Goal: Check status: Check status

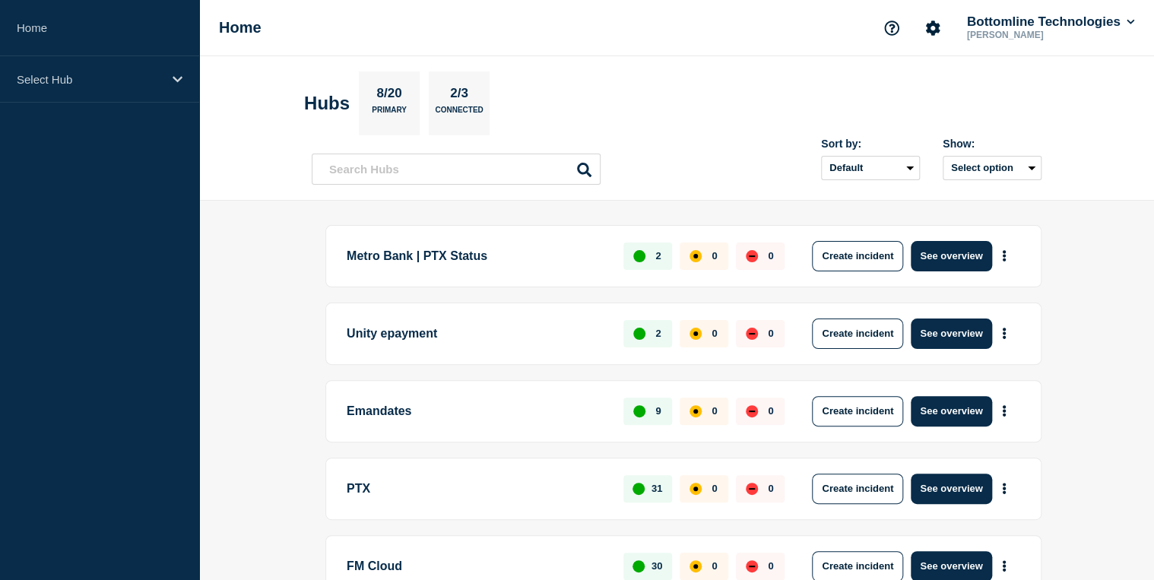
click at [391, 496] on p "PTX" at bounding box center [476, 489] width 259 height 30
click at [100, 73] on p "Select Hub" at bounding box center [90, 79] width 146 height 13
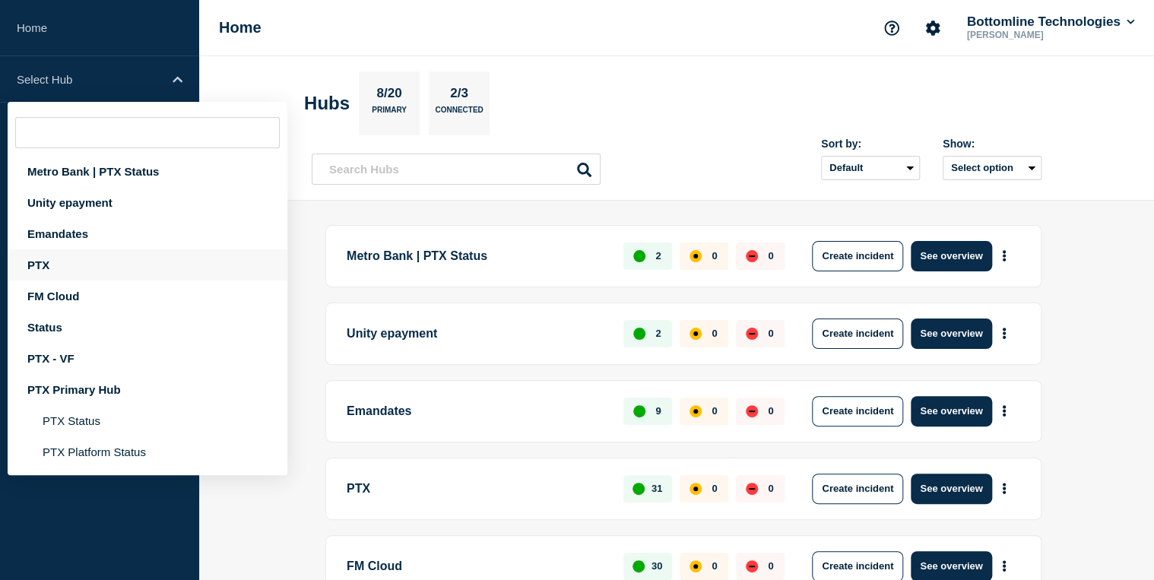
click at [90, 268] on div "PTX" at bounding box center [148, 264] width 280 height 31
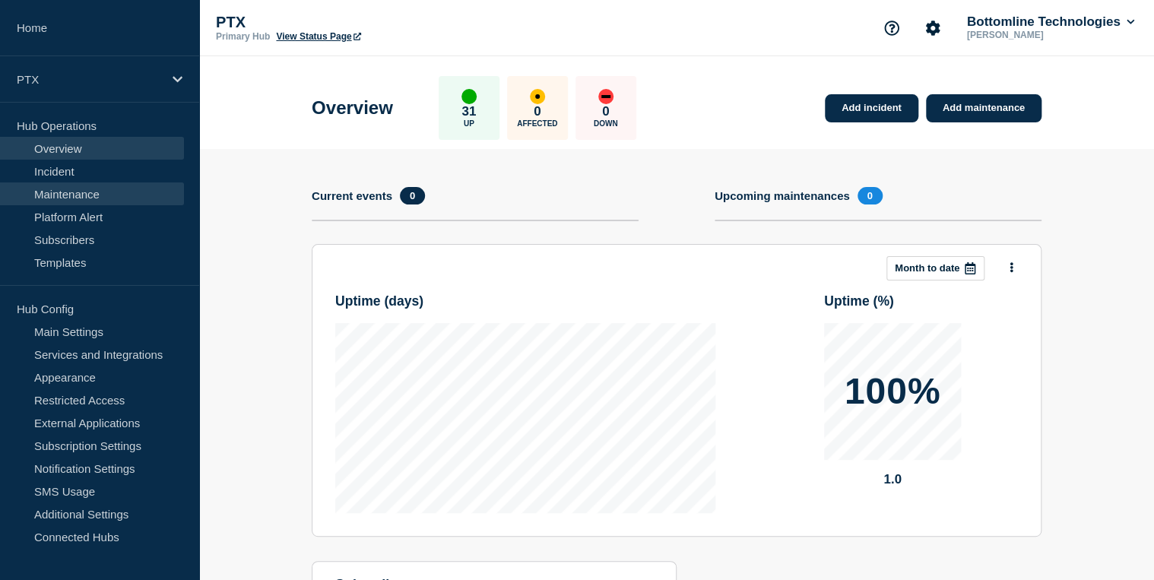
click at [87, 188] on link "Maintenance" at bounding box center [92, 194] width 184 height 23
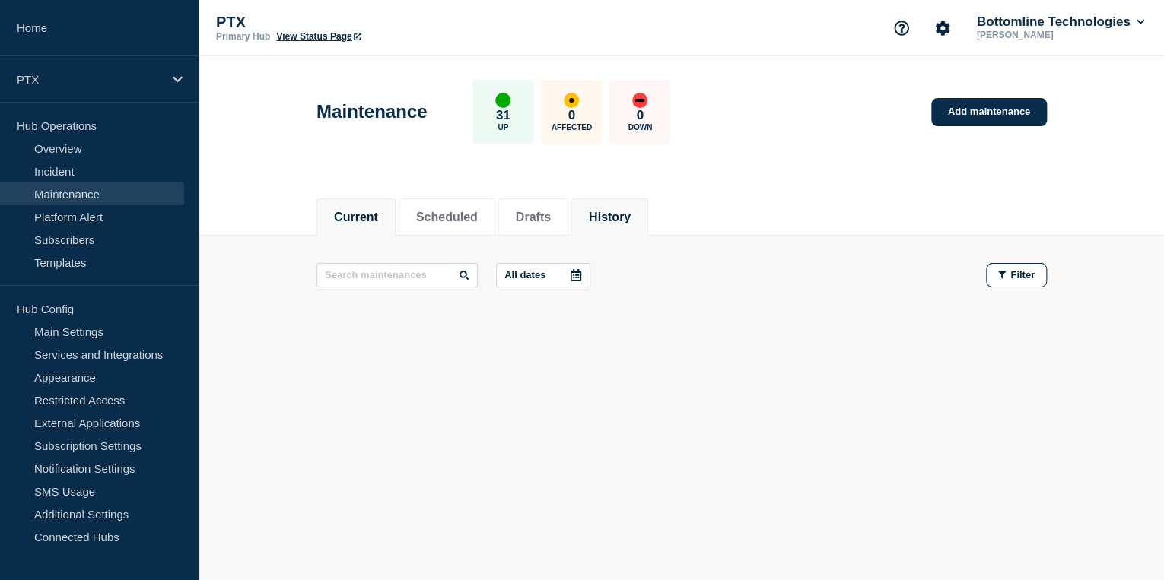
click at [614, 218] on button "History" at bounding box center [610, 218] width 42 height 14
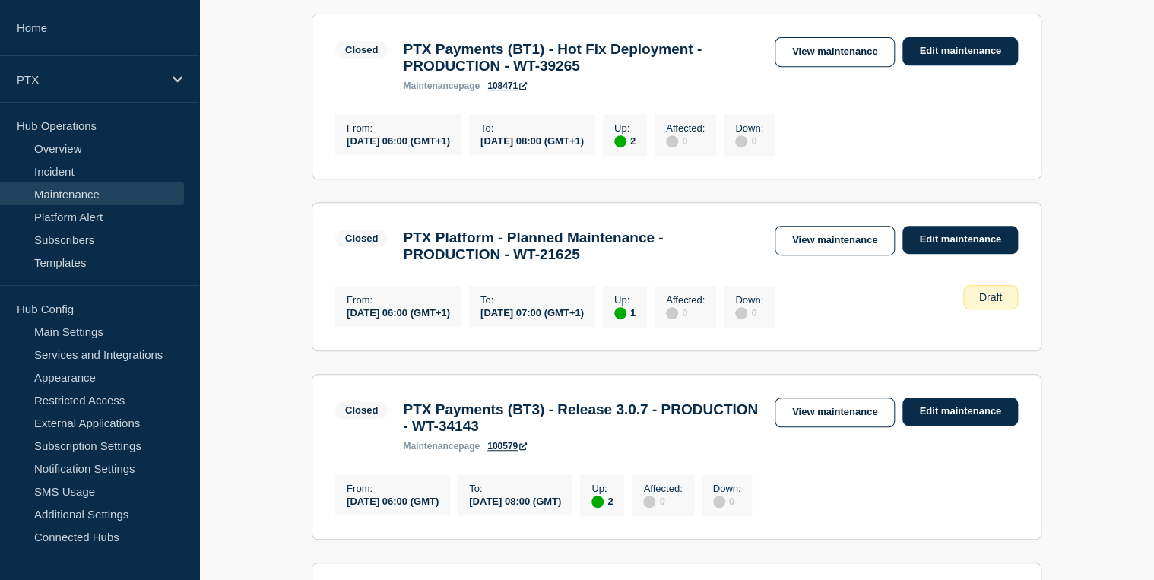
scroll to position [304, 0]
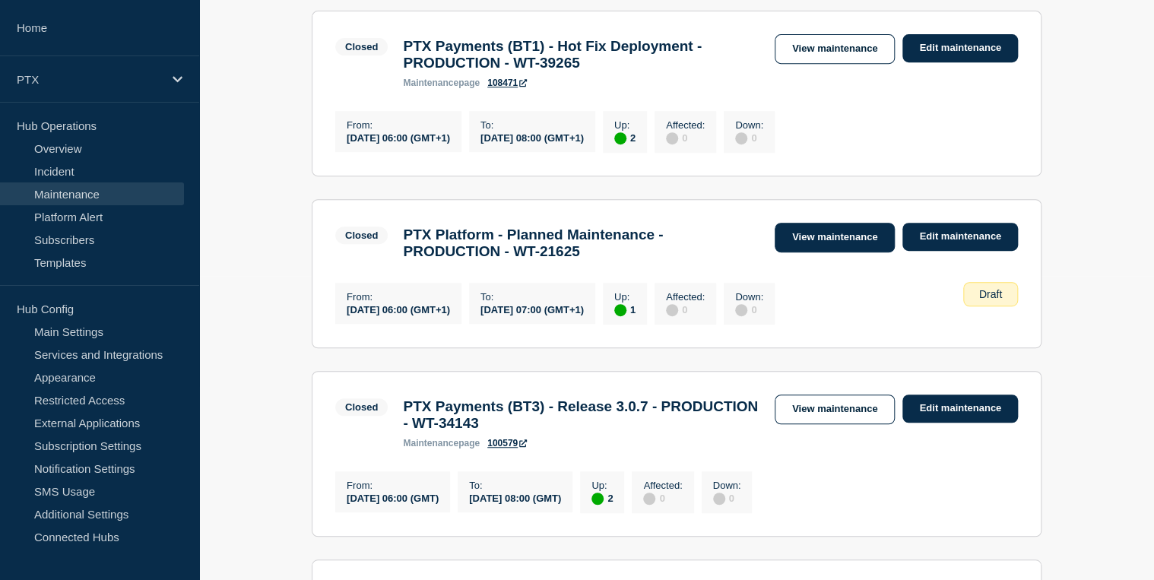
click at [855, 246] on link "View maintenance" at bounding box center [835, 238] width 120 height 30
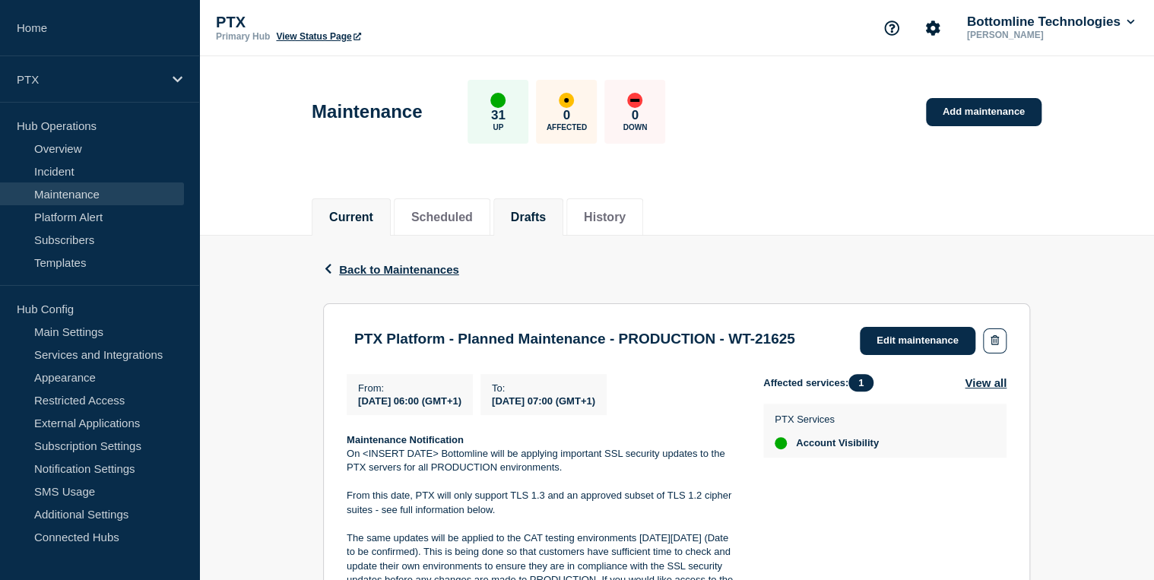
click at [360, 205] on li "Current" at bounding box center [351, 216] width 79 height 37
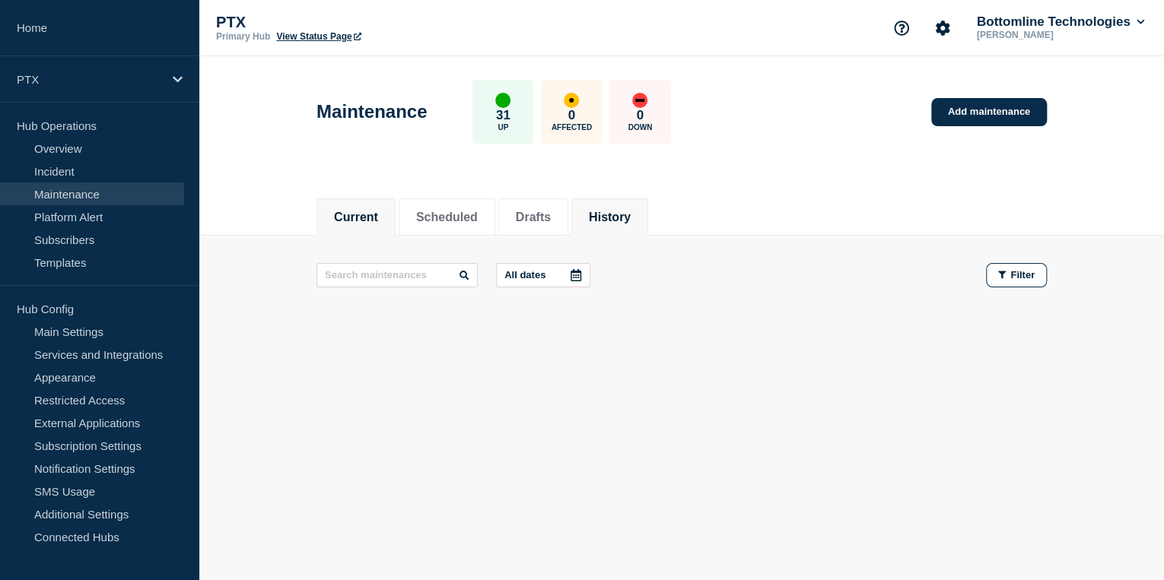
click at [648, 228] on li "History" at bounding box center [609, 216] width 77 height 37
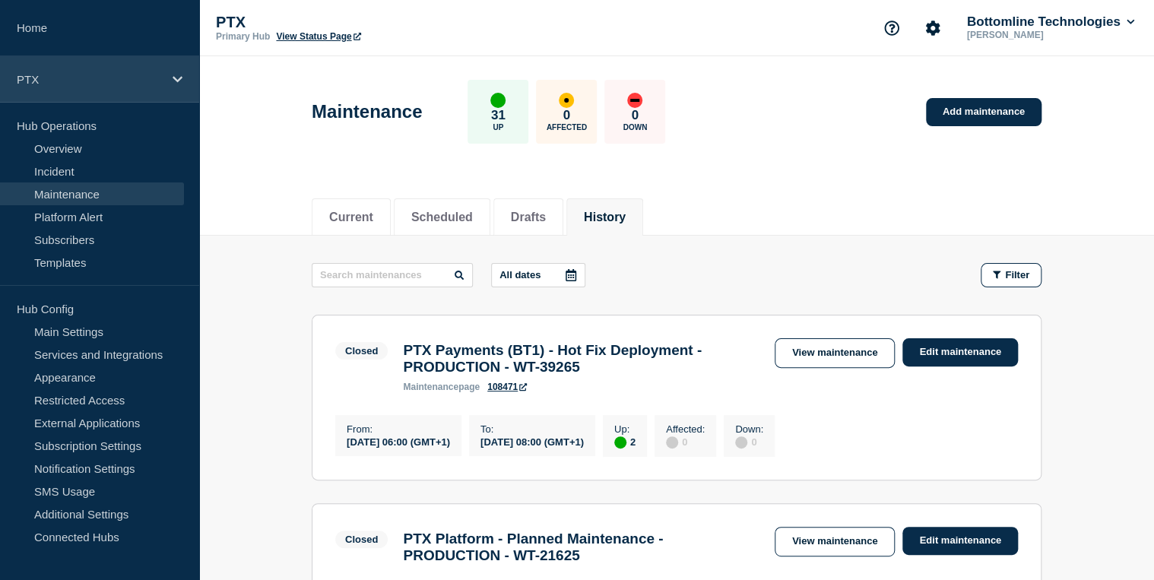
click at [163, 79] on div "PTX" at bounding box center [99, 79] width 199 height 46
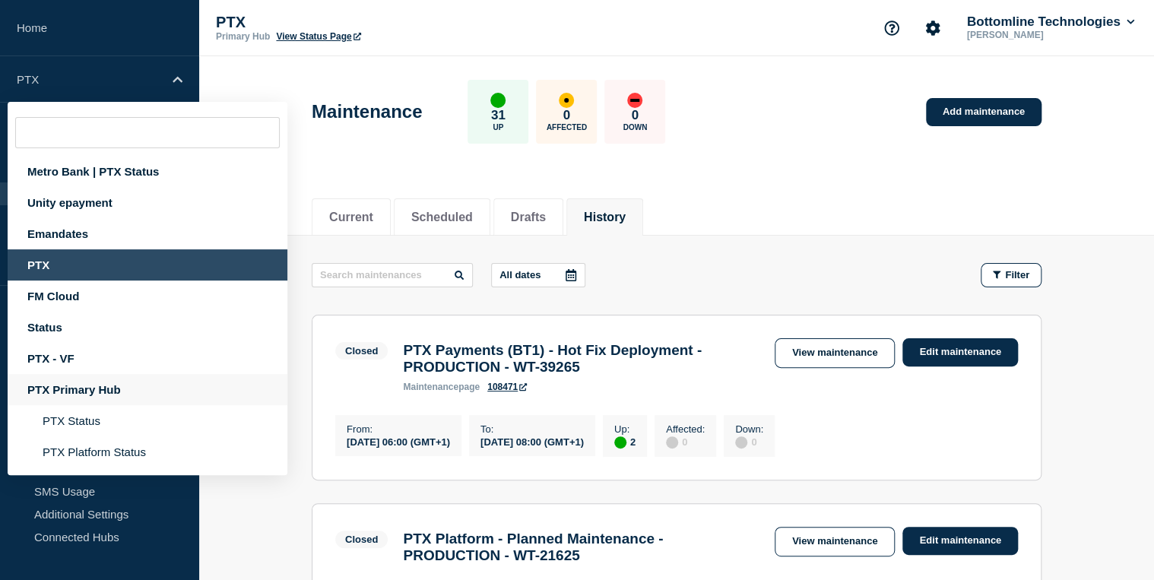
click at [116, 389] on div "PTX Primary Hub" at bounding box center [148, 389] width 280 height 31
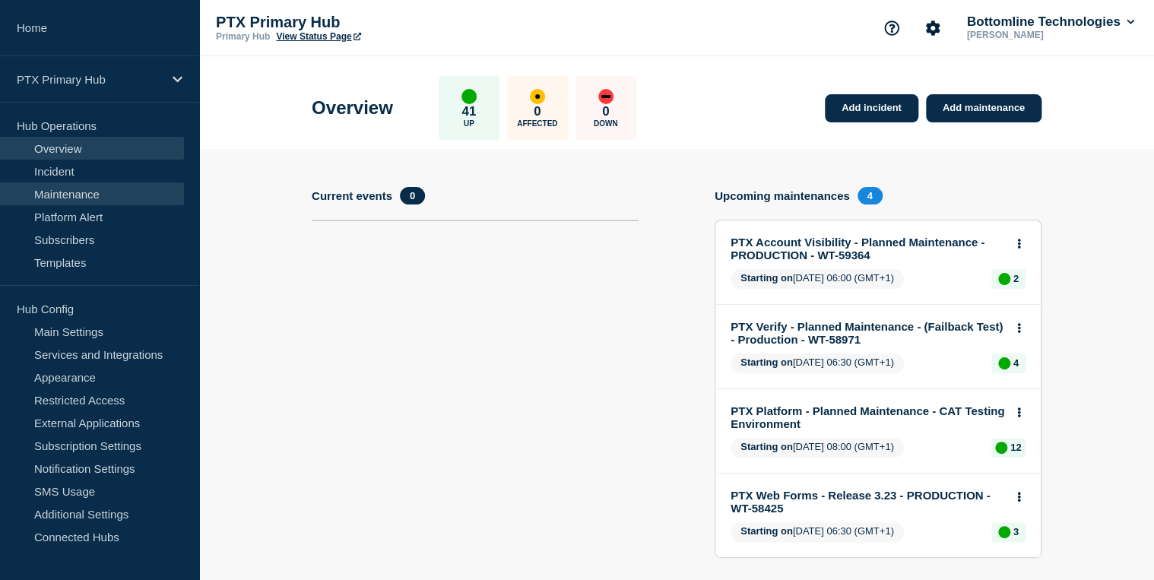
click at [76, 195] on link "Maintenance" at bounding box center [92, 194] width 184 height 23
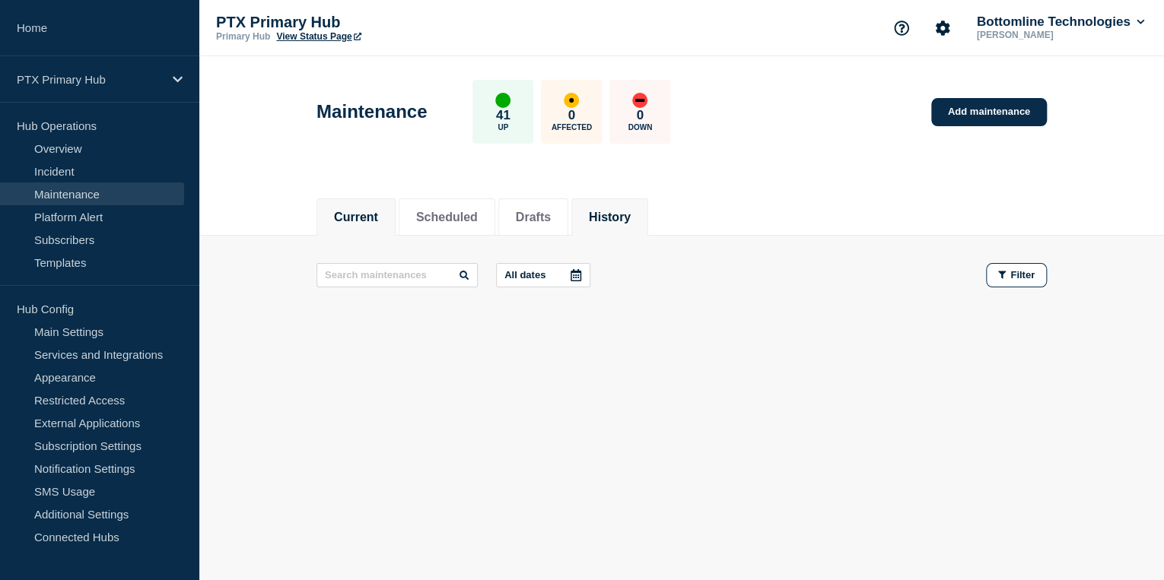
click at [630, 215] on button "History" at bounding box center [610, 218] width 42 height 14
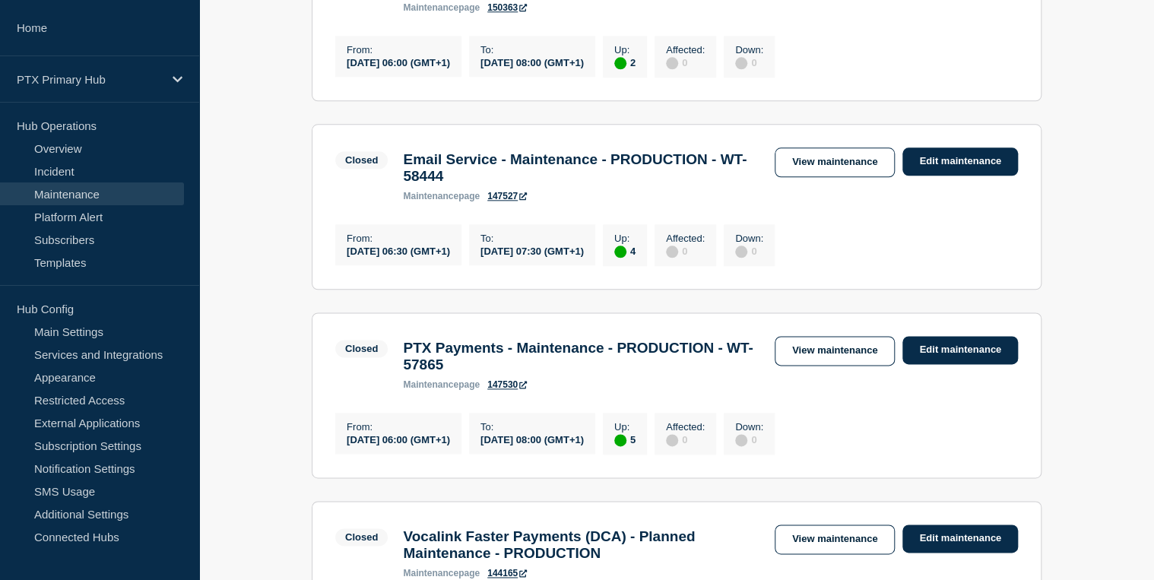
scroll to position [791, 0]
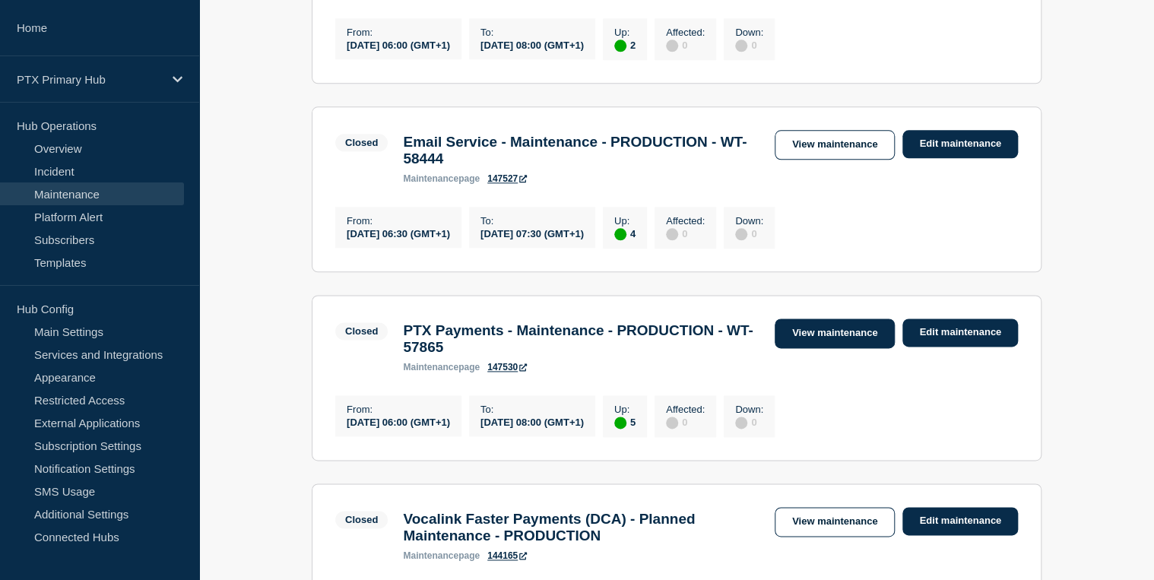
click at [840, 348] on link "View maintenance" at bounding box center [835, 334] width 120 height 30
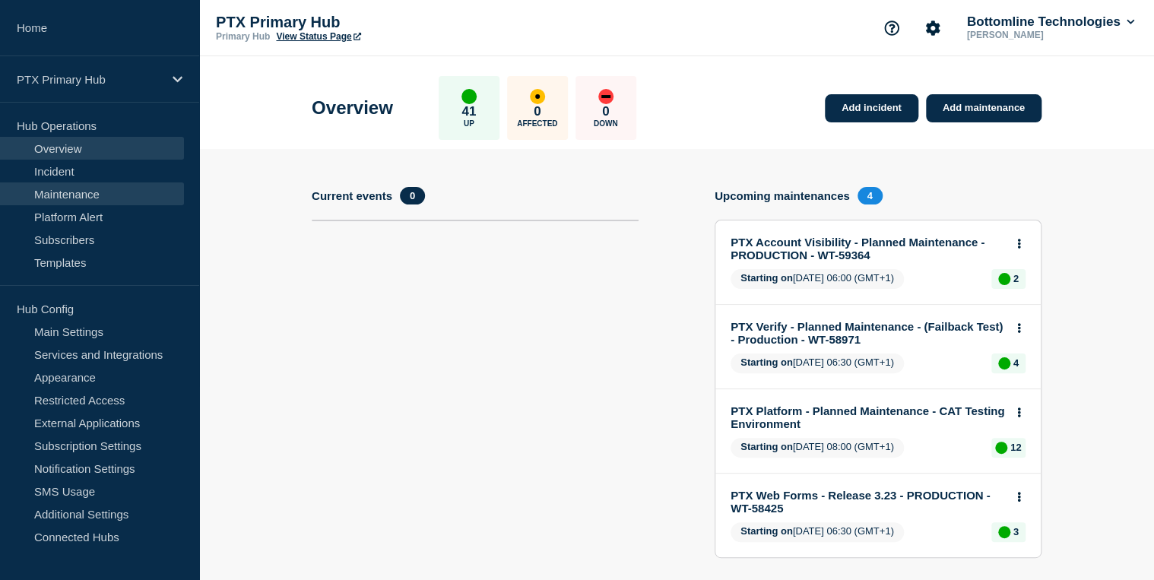
click at [97, 190] on link "Maintenance" at bounding box center [92, 194] width 184 height 23
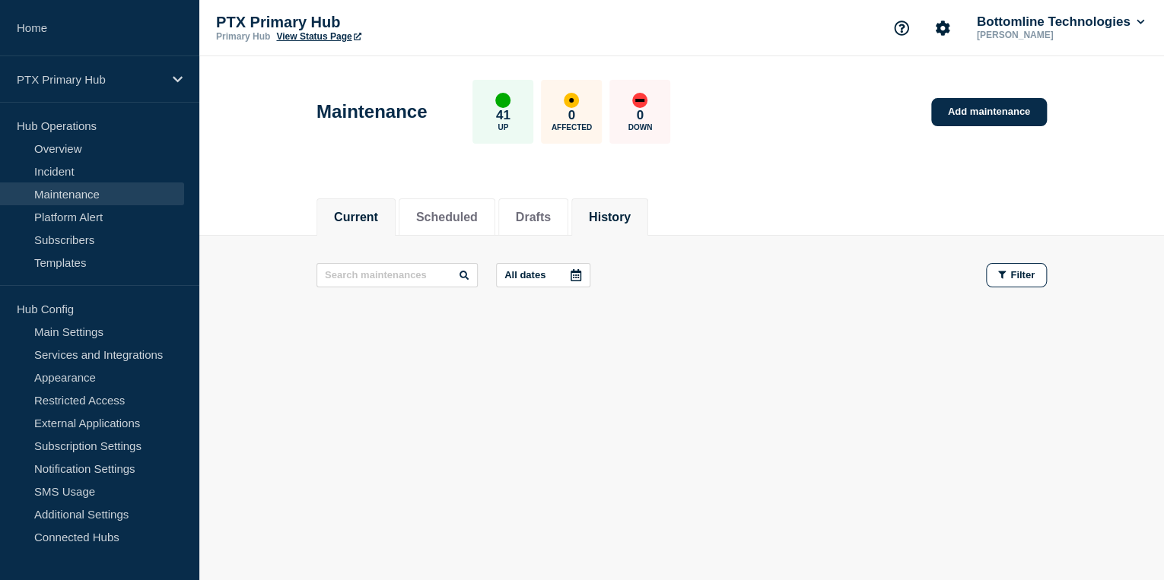
click at [630, 214] on button "History" at bounding box center [610, 218] width 42 height 14
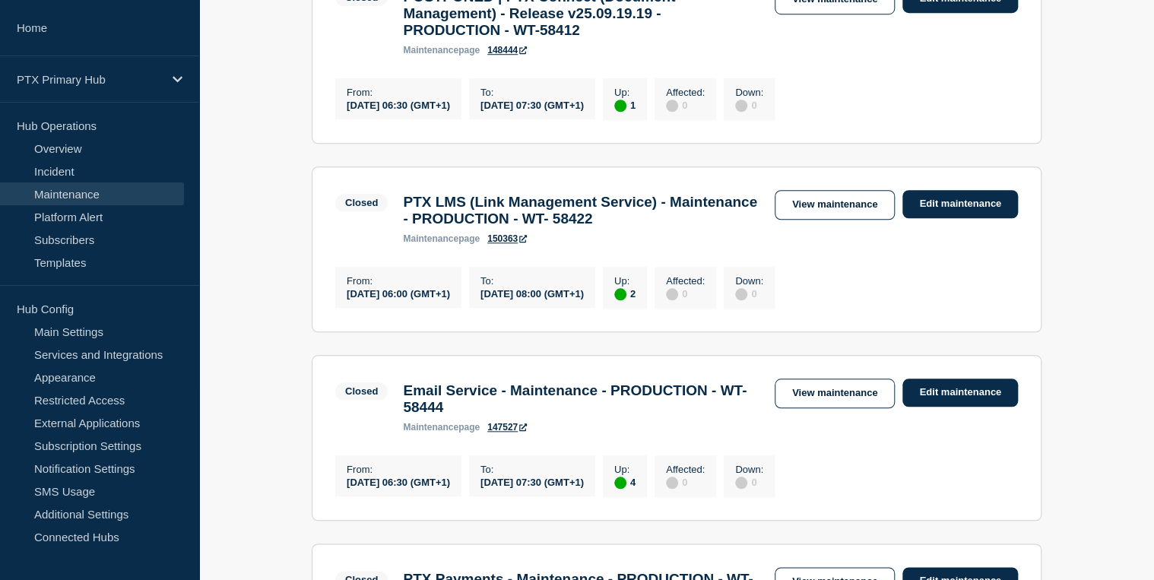
scroll to position [548, 0]
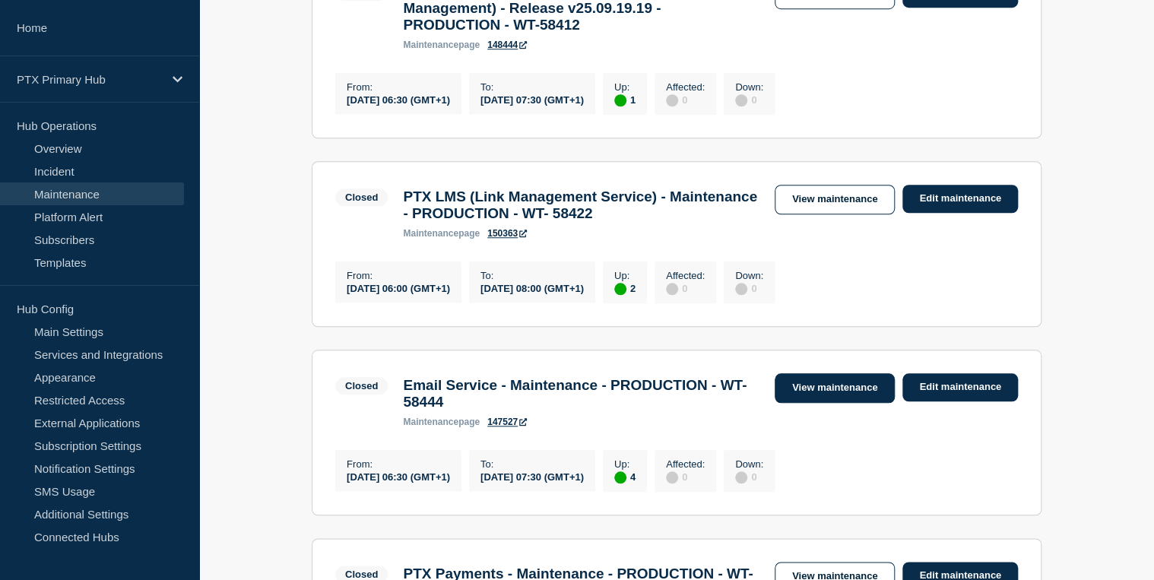
click at [826, 403] on link "View maintenance" at bounding box center [835, 388] width 120 height 30
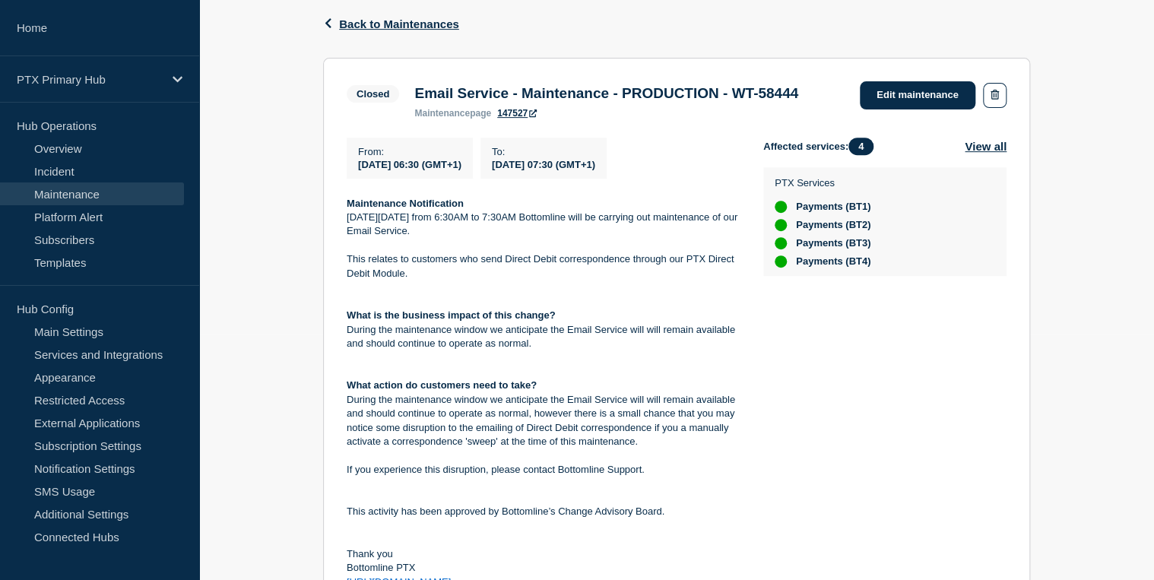
scroll to position [243, 0]
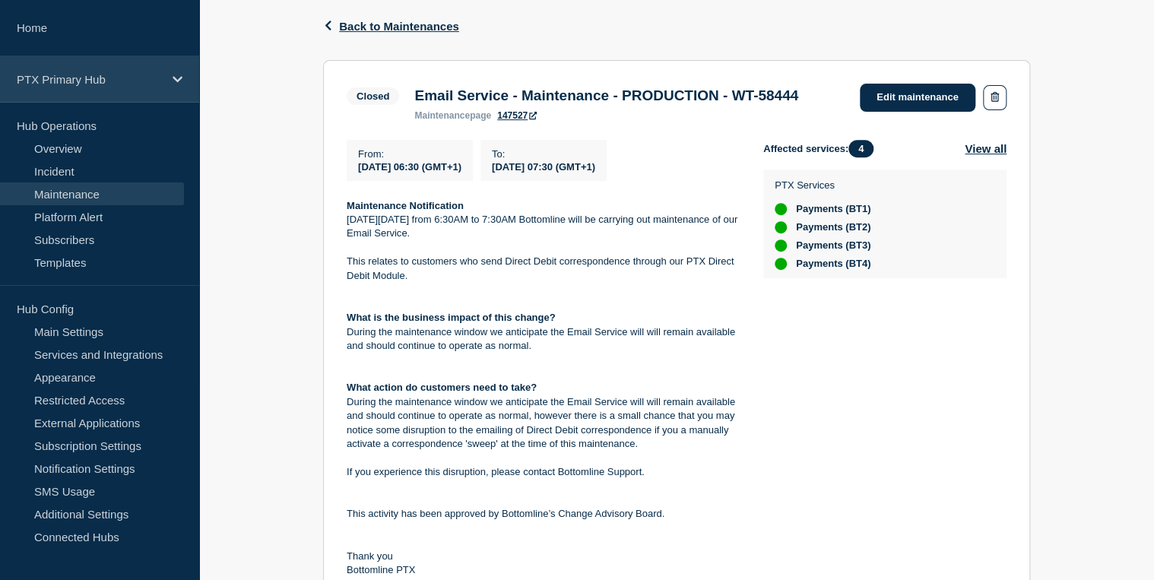
click at [61, 75] on p "PTX Primary Hub" at bounding box center [90, 79] width 146 height 13
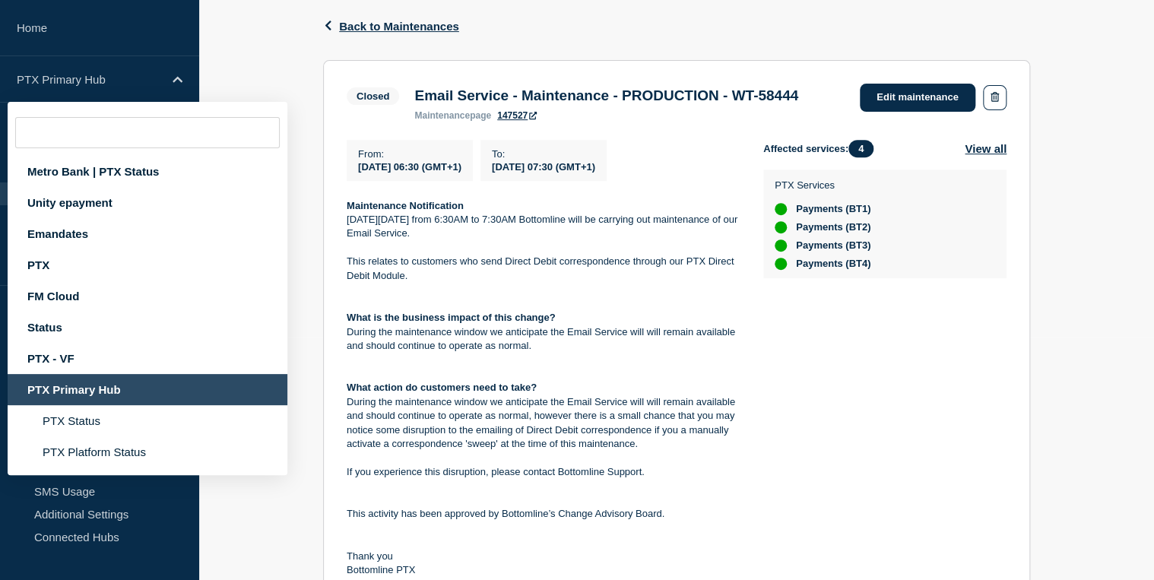
click at [369, 20] on span "Back to Maintenances" at bounding box center [399, 26] width 120 height 13
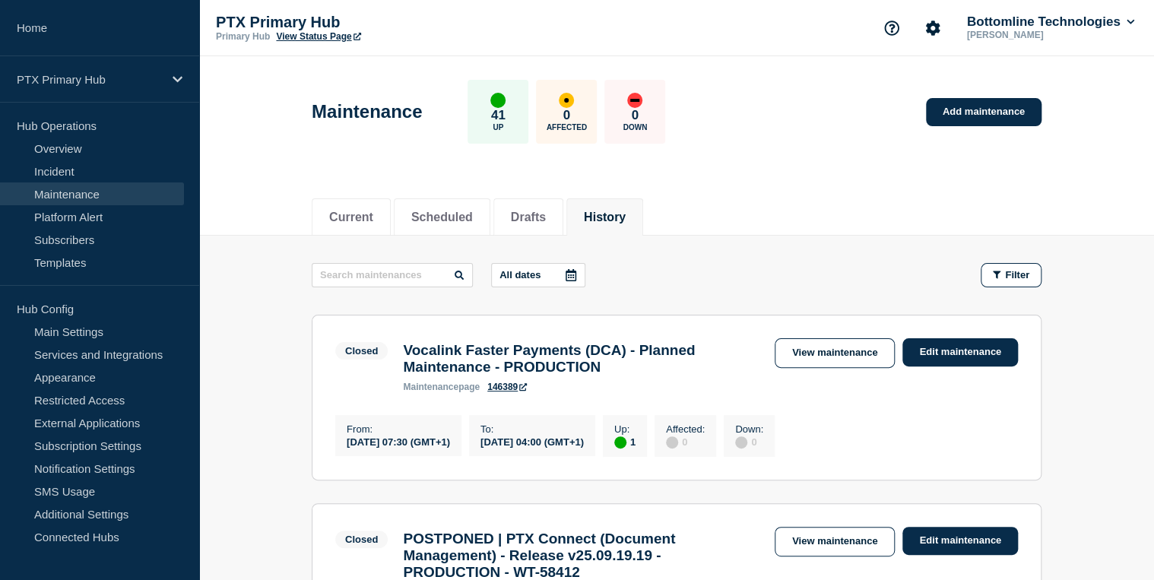
click at [262, 16] on p "PTX Primary Hub" at bounding box center [368, 22] width 304 height 17
click at [322, 37] on link "View Status Page" at bounding box center [318, 36] width 84 height 11
